Goal: Information Seeking & Learning: Find specific fact

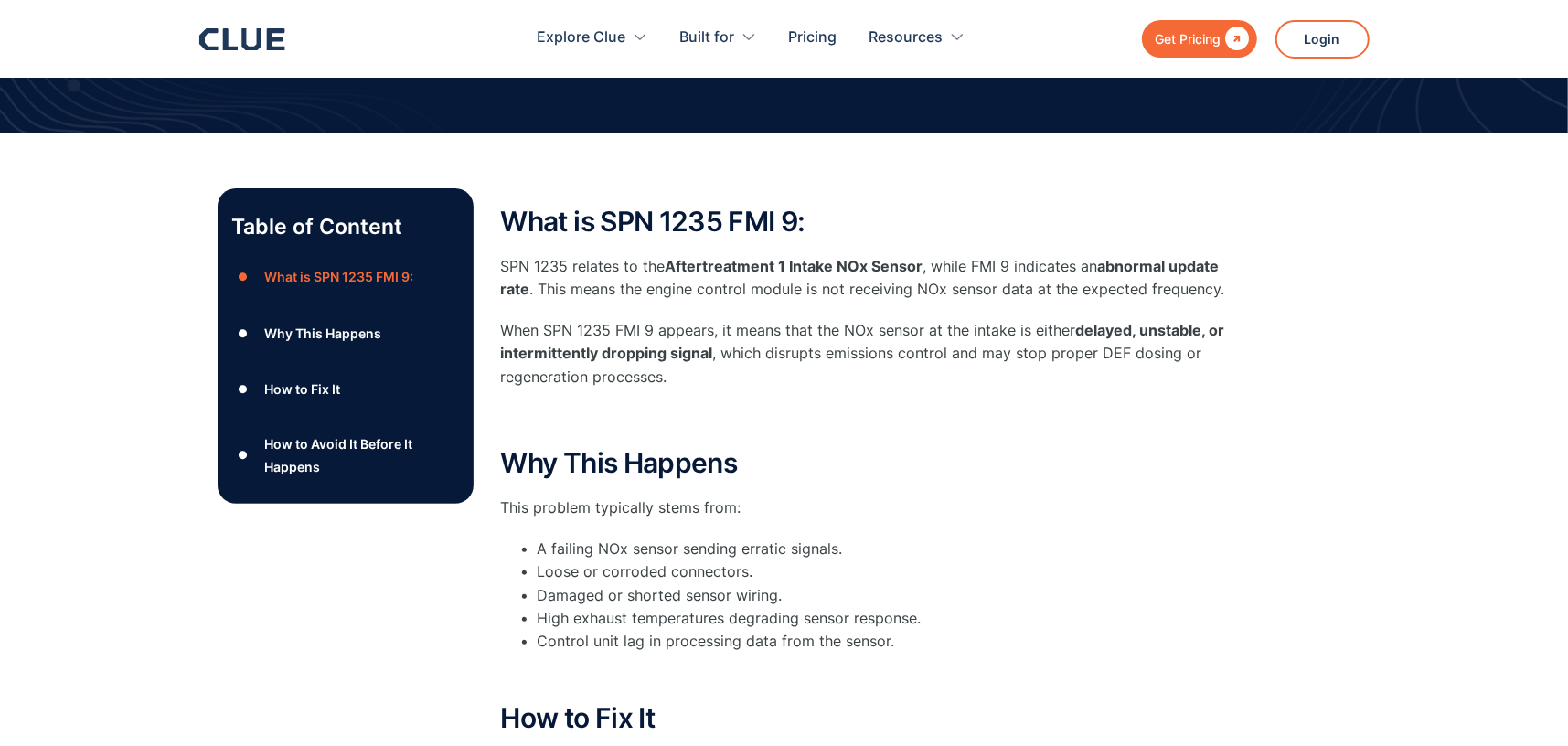
scroll to position [213, 0]
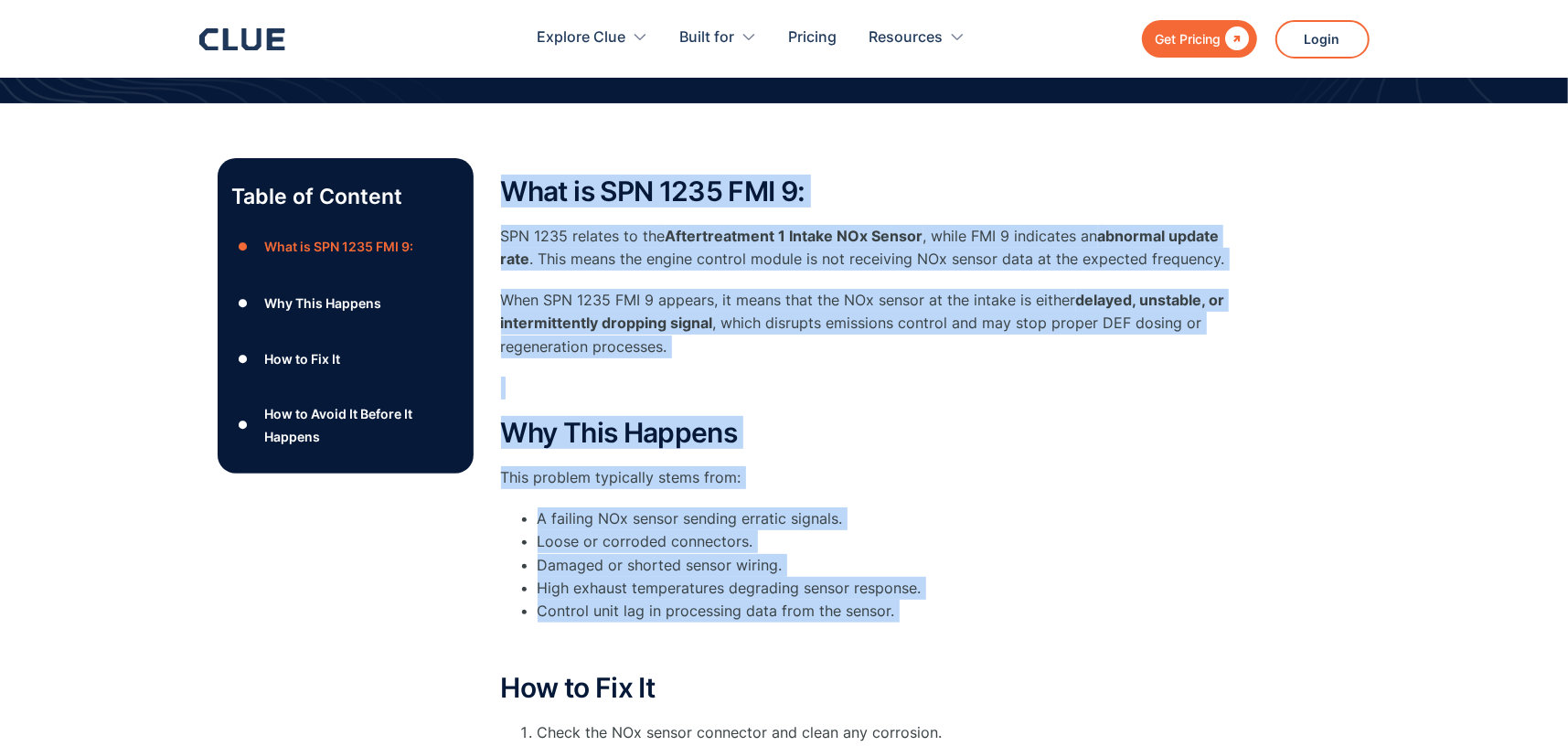
drag, startPoint x: 500, startPoint y: 183, endPoint x: 836, endPoint y: 649, distance: 574.5
click at [836, 649] on div "What is SPN 1235 FMI 9: SPN 1235 relates to the Aftertreatment 1 Intake NOx Sen…" at bounding box center [866, 652] width 731 height 952
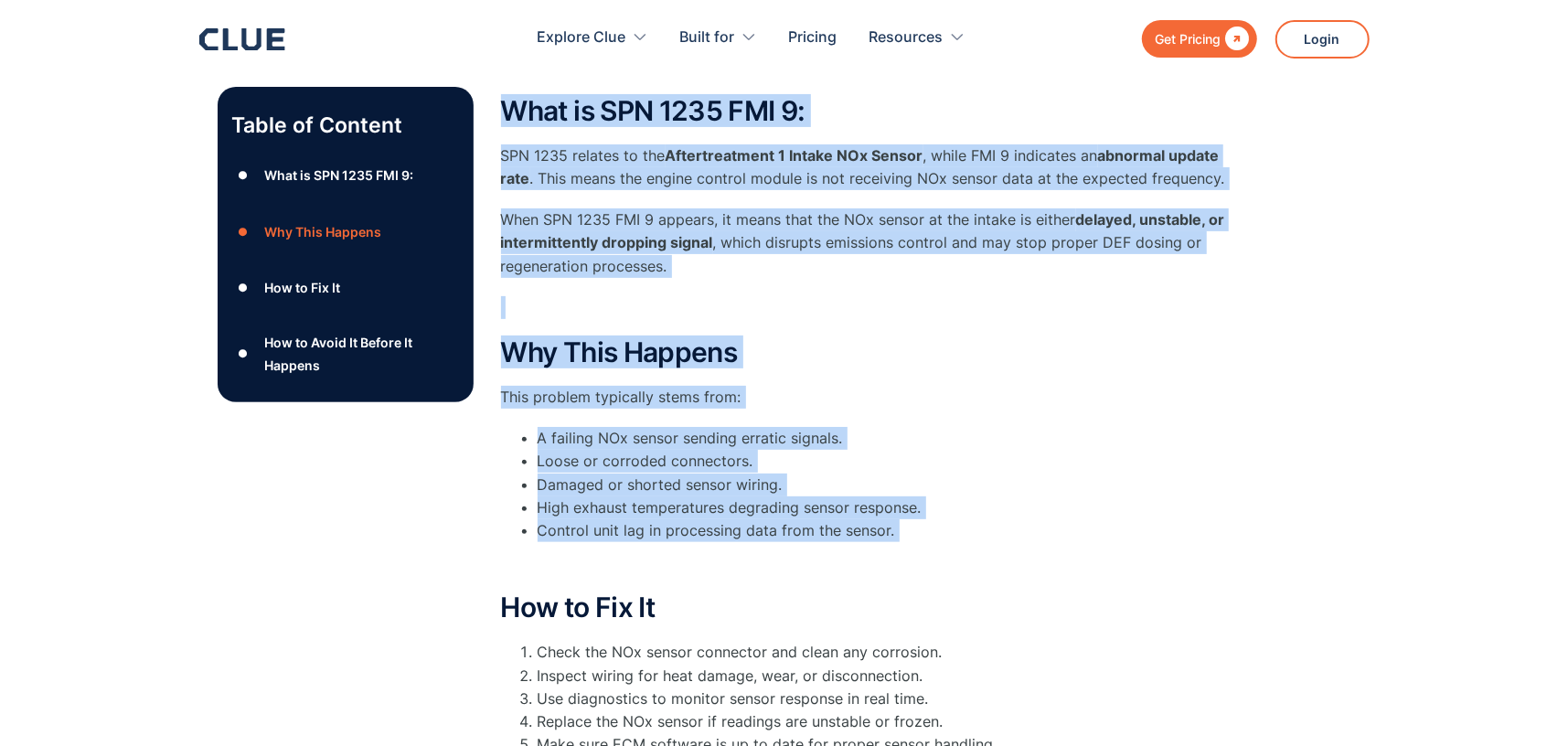
scroll to position [305, 0]
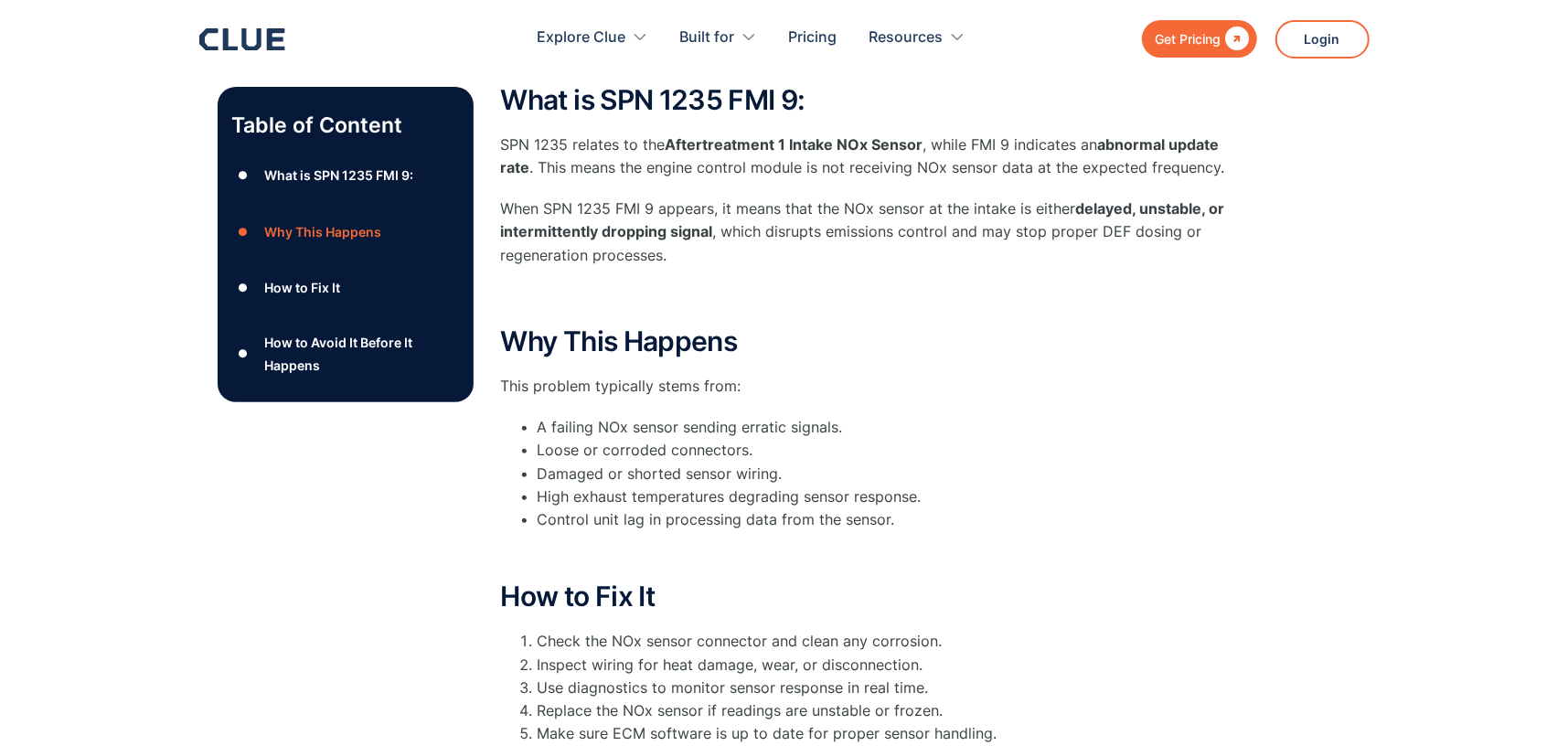
click at [487, 57] on div "Explore Clue Solutions Tailored solutions for your construction equipment needs…" at bounding box center [751, 39] width 717 height 59
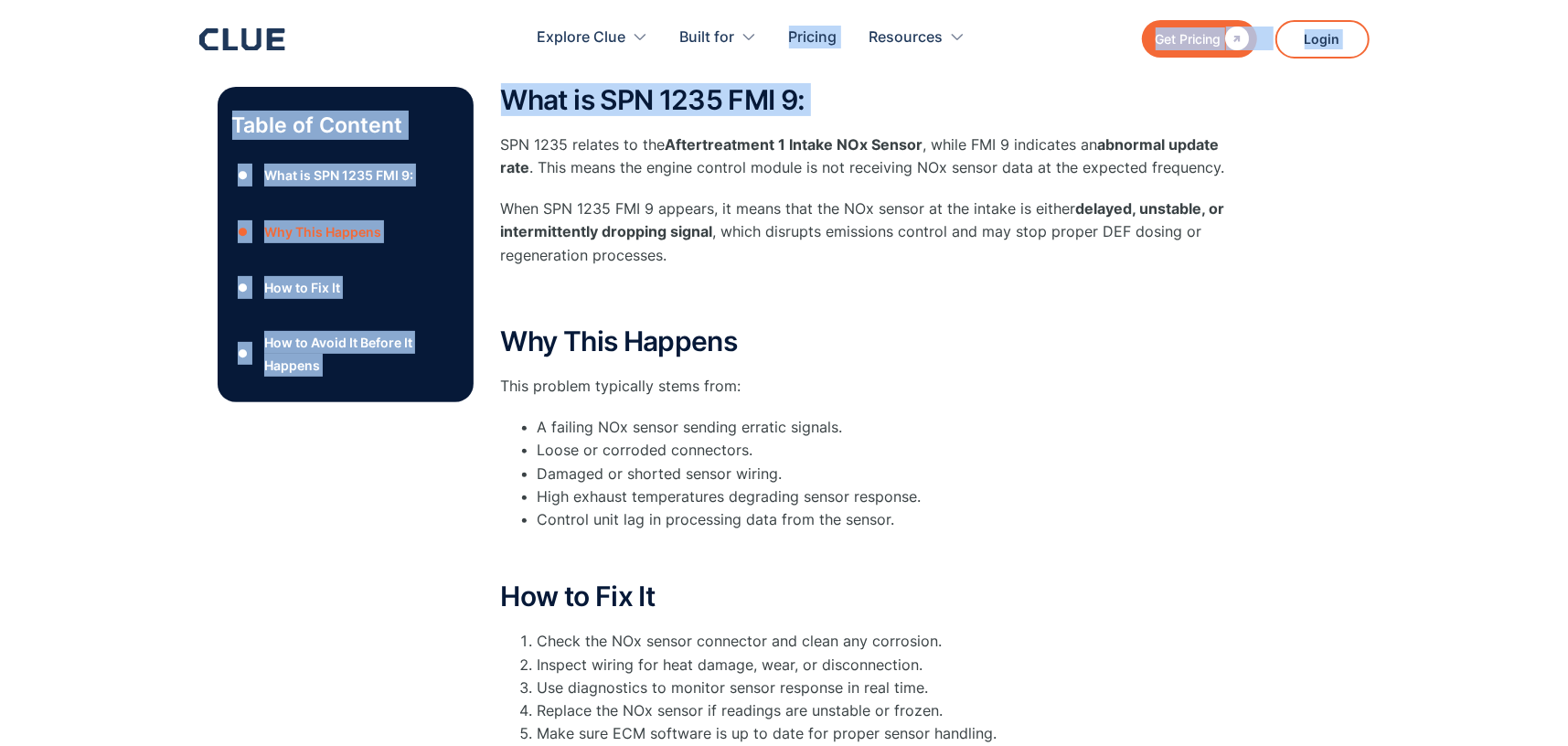
drag, startPoint x: 487, startPoint y: 57, endPoint x: 498, endPoint y: 132, distance: 75.8
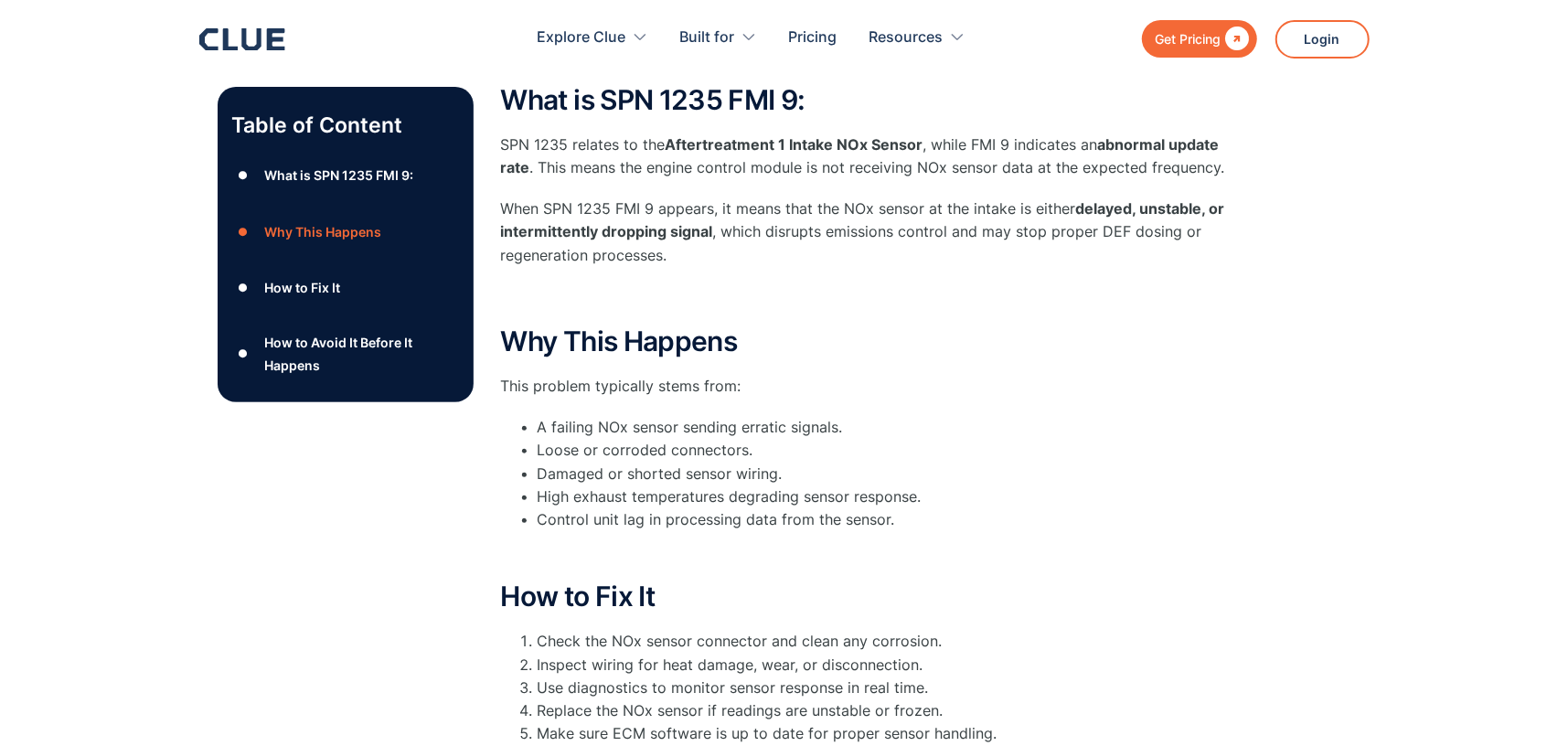
click at [1145, 389] on p "This problem typically stems from:" at bounding box center [866, 386] width 731 height 23
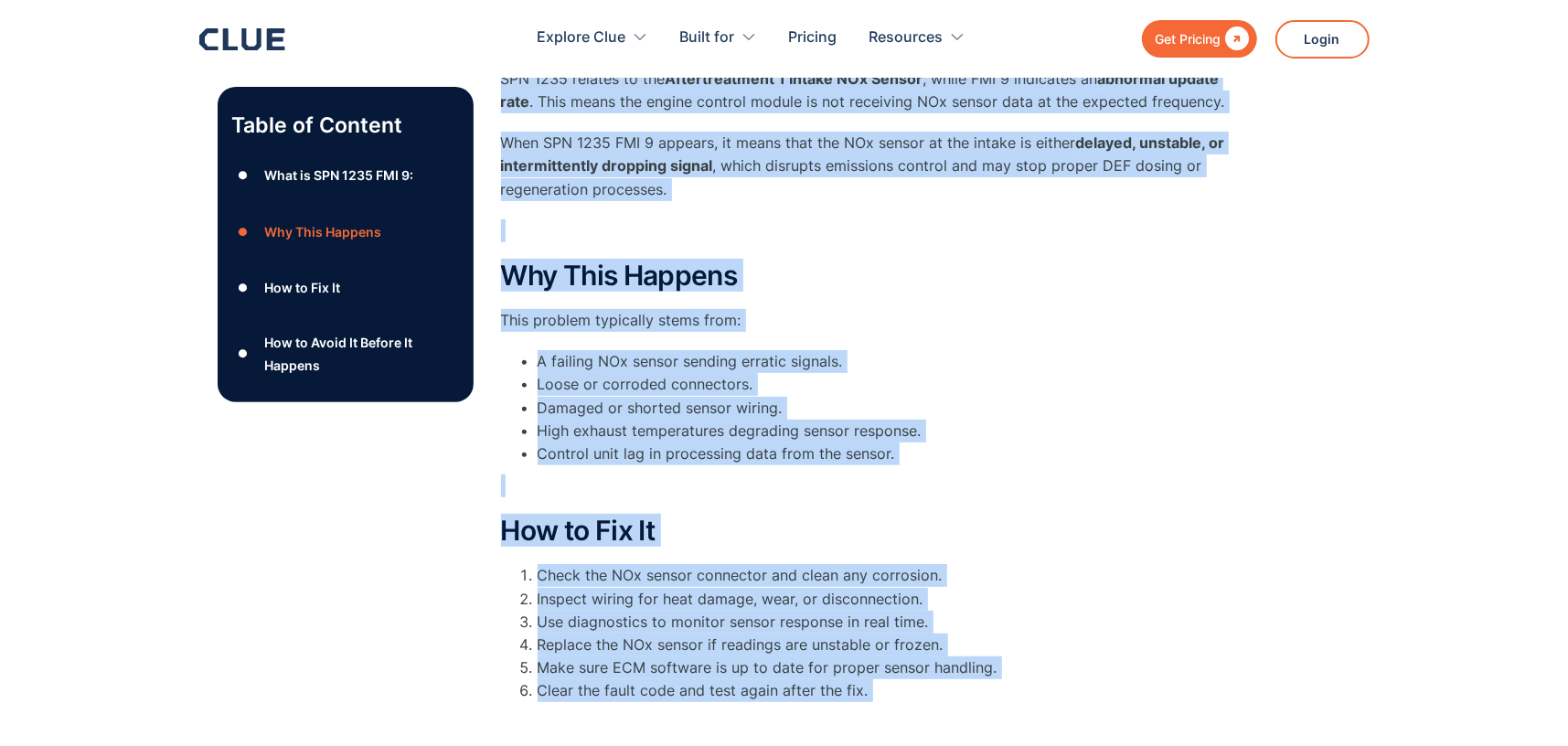
scroll to position [387, 0]
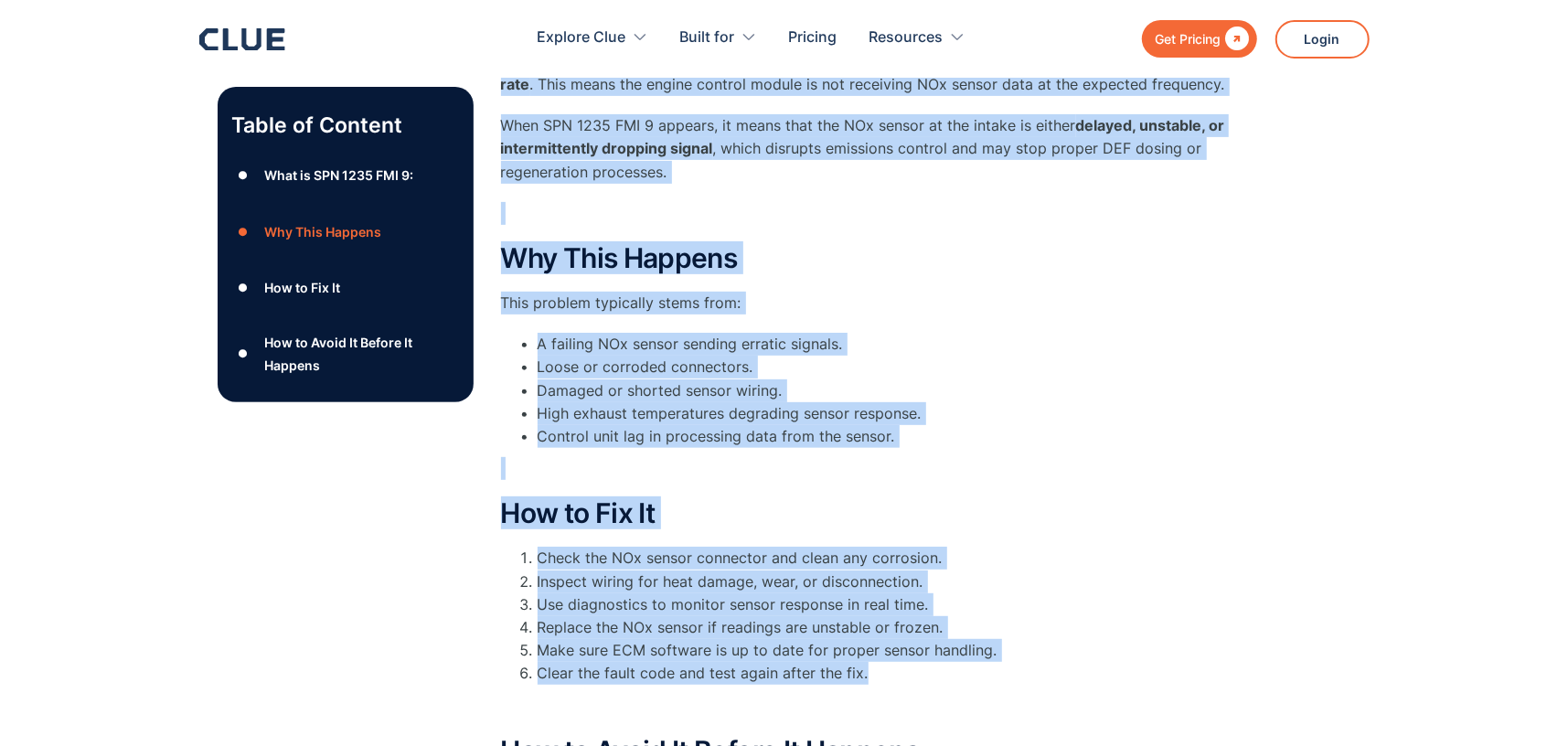
drag, startPoint x: 507, startPoint y: 87, endPoint x: 942, endPoint y: 681, distance: 736.2
click at [942, 681] on div "What is SPN 1235 FMI 9: SPN 1235 relates to the Aftertreatment 1 Intake NOx Sen…" at bounding box center [866, 478] width 731 height 952
copy div "Lore ip DOL 4830 SIT 9: AME 0199 consect ad eli Seddoeiusmodte 7 Incidi UTl Etd…"
